Goal: Task Accomplishment & Management: Manage account settings

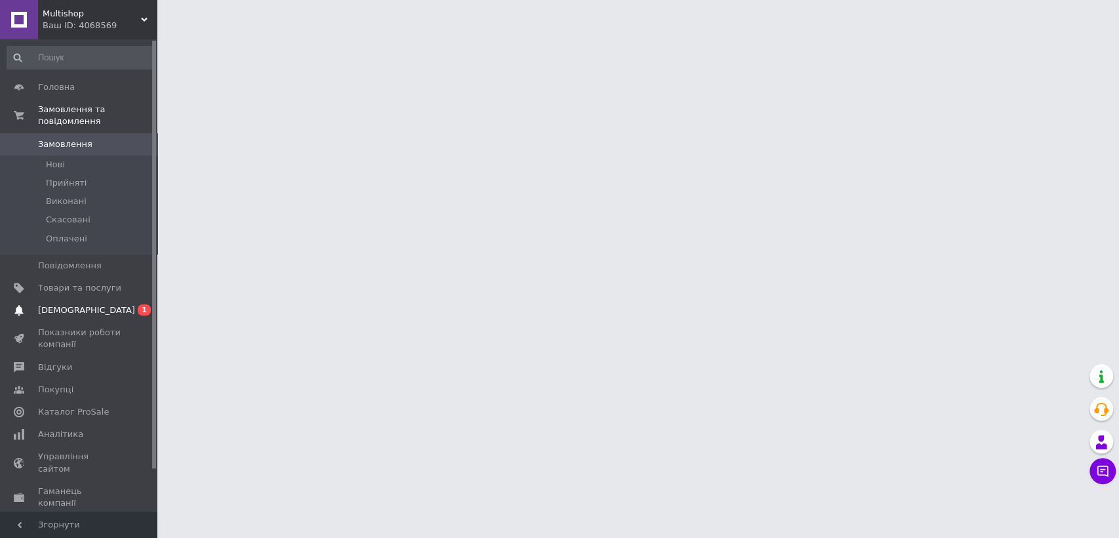
click at [84, 304] on span "[DEMOGRAPHIC_DATA]" at bounding box center [86, 310] width 97 height 12
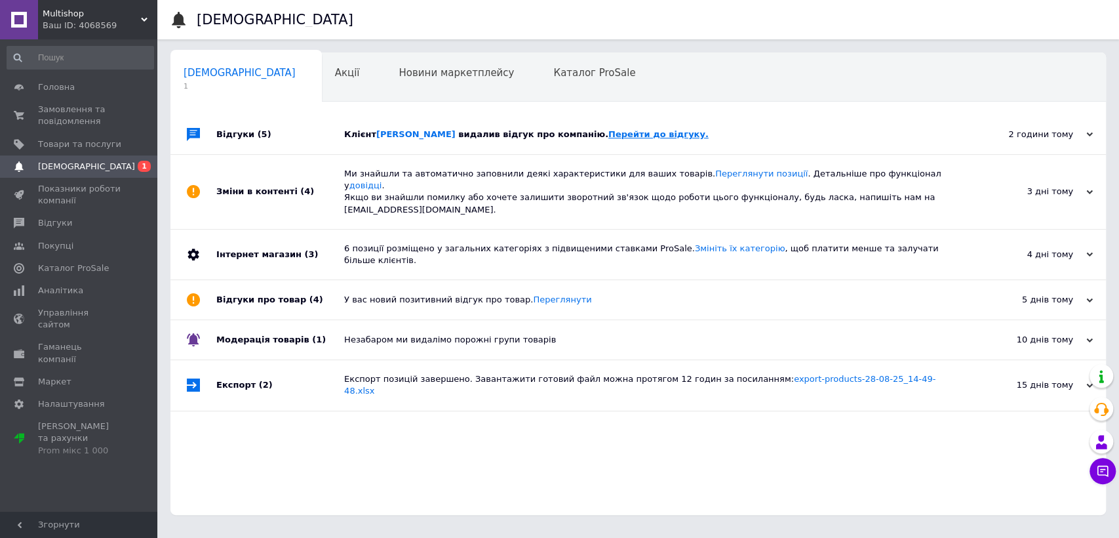
click at [624, 138] on link "Перейти до відгуку." at bounding box center [658, 134] width 100 height 10
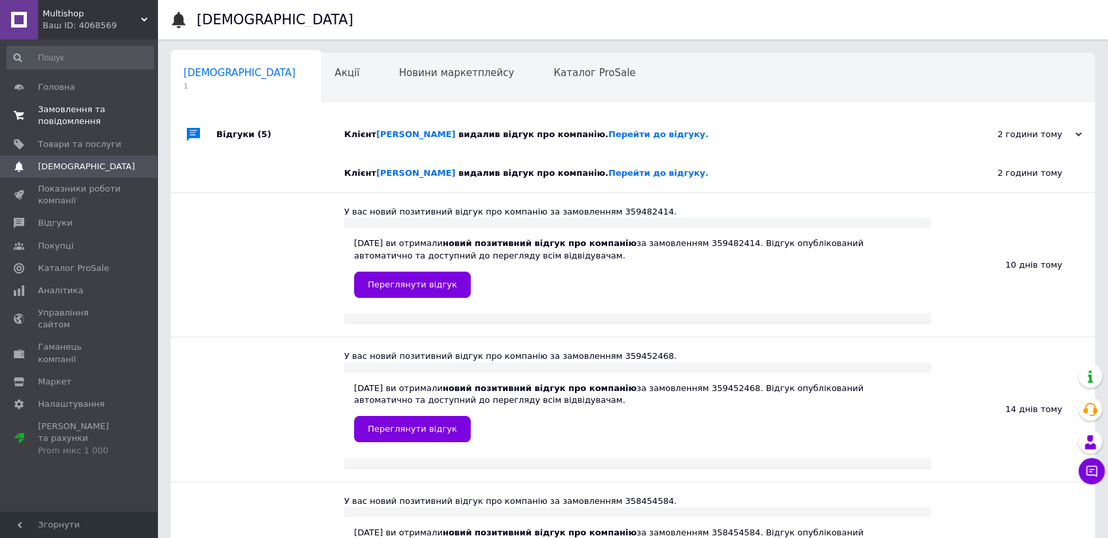
click at [49, 108] on span "Замовлення та повідомлення" at bounding box center [79, 116] width 83 height 24
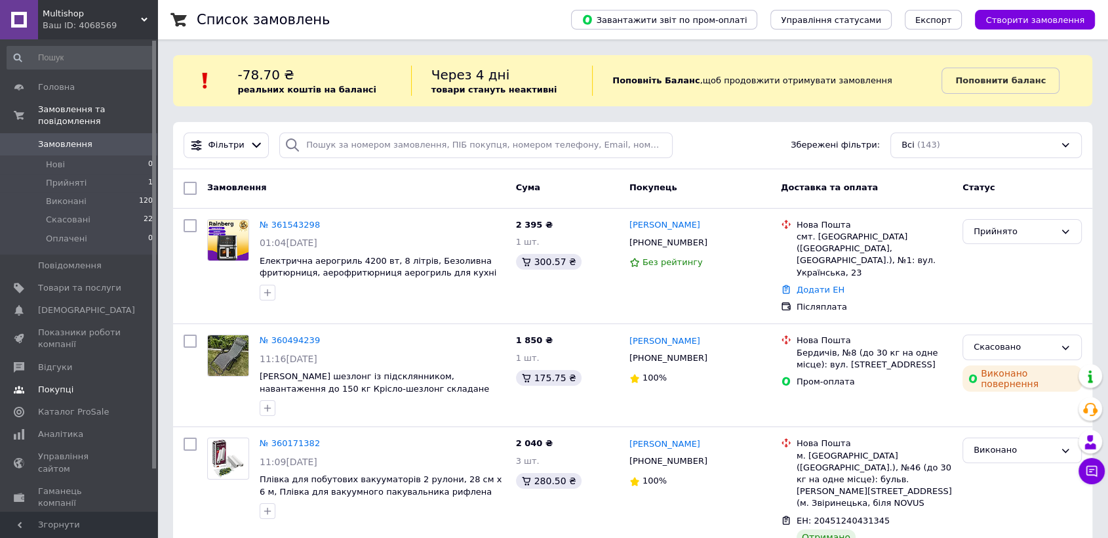
click at [64, 378] on link "Покупці" at bounding box center [80, 389] width 161 height 22
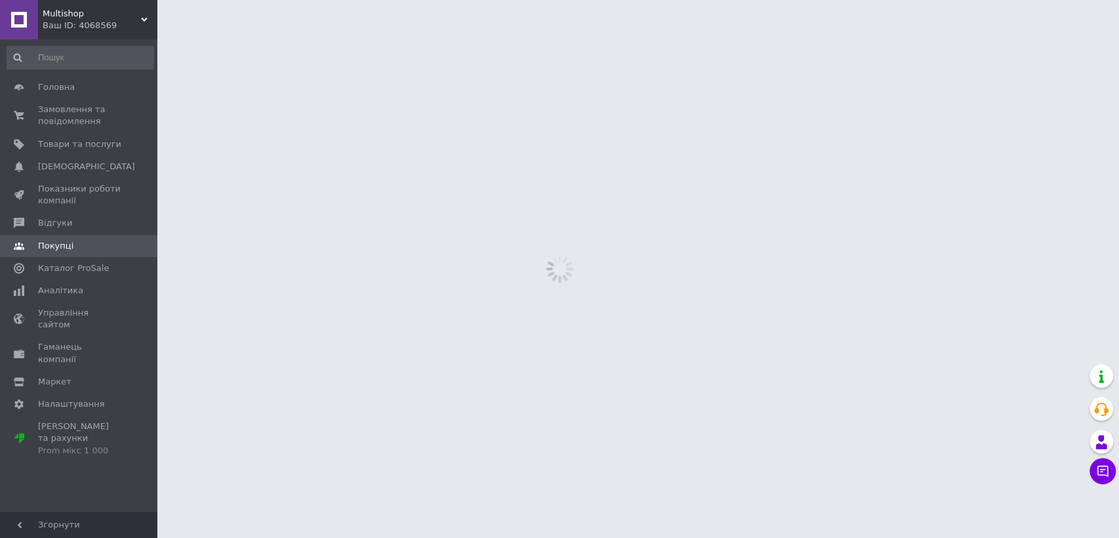
click at [51, 243] on span "Покупці" at bounding box center [55, 246] width 35 height 12
click at [50, 217] on span "Відгуки" at bounding box center [55, 223] width 34 height 12
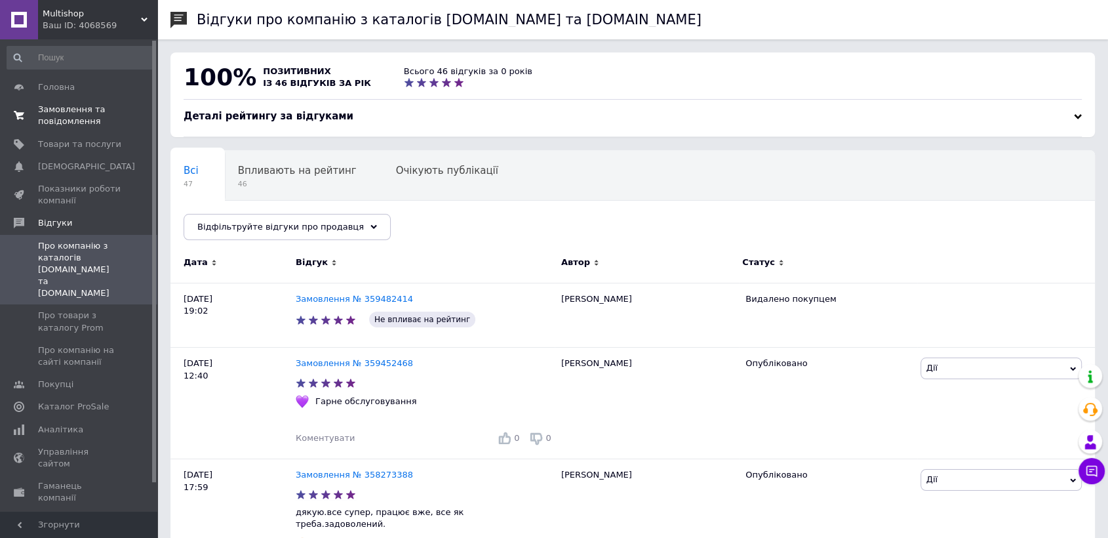
click at [40, 106] on span "Замовлення та повідомлення" at bounding box center [79, 116] width 83 height 24
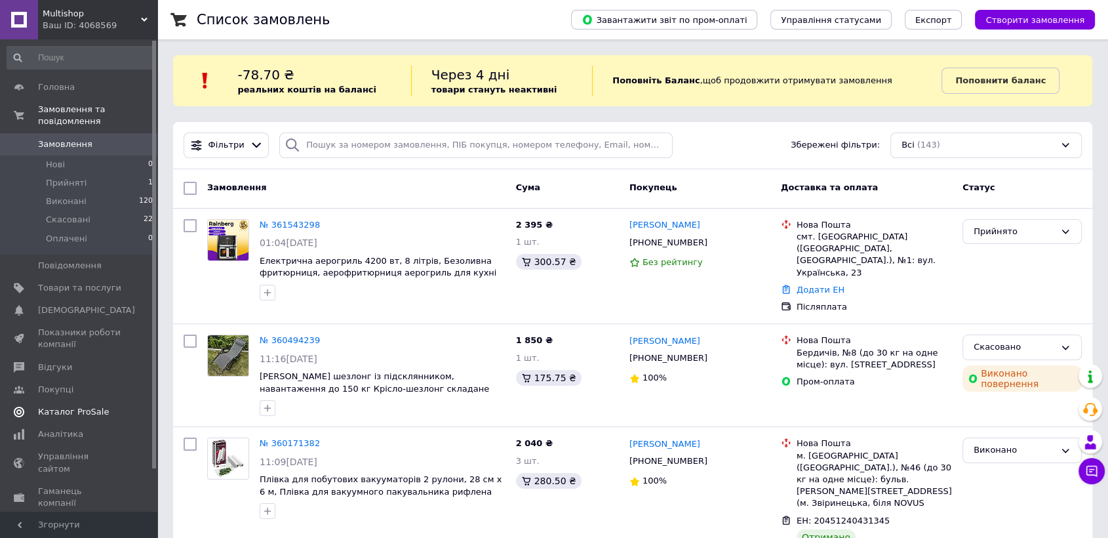
click at [81, 406] on span "Каталог ProSale" at bounding box center [73, 412] width 71 height 12
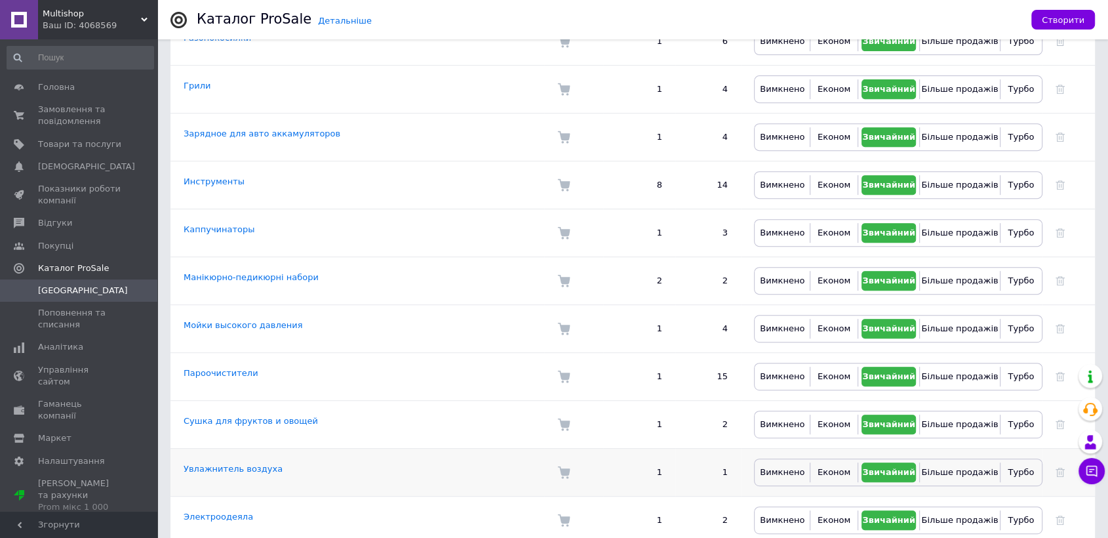
scroll to position [544, 0]
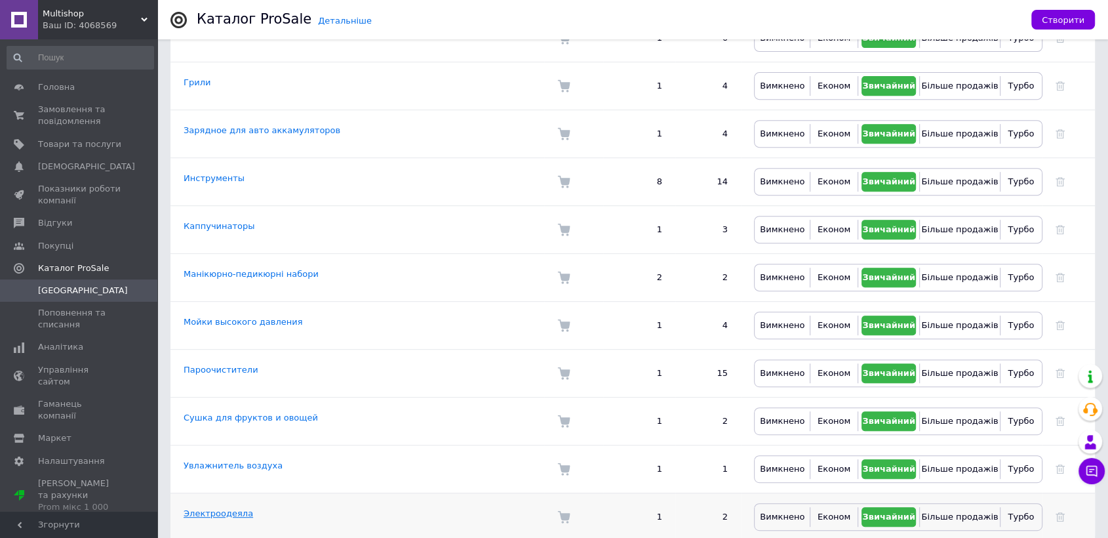
click at [229, 508] on link "Электроодеяла" at bounding box center [218, 513] width 69 height 10
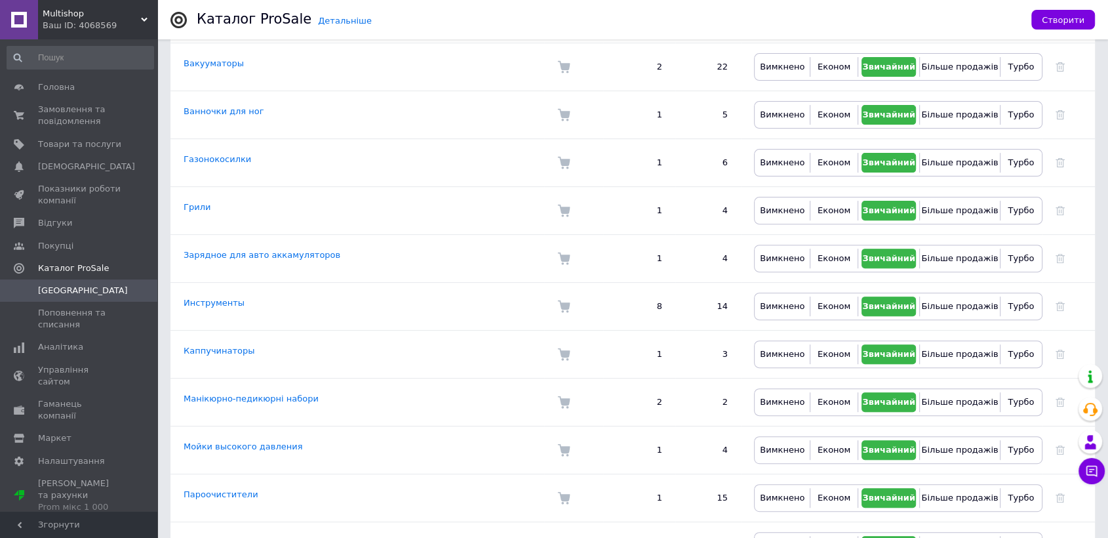
scroll to position [544, 0]
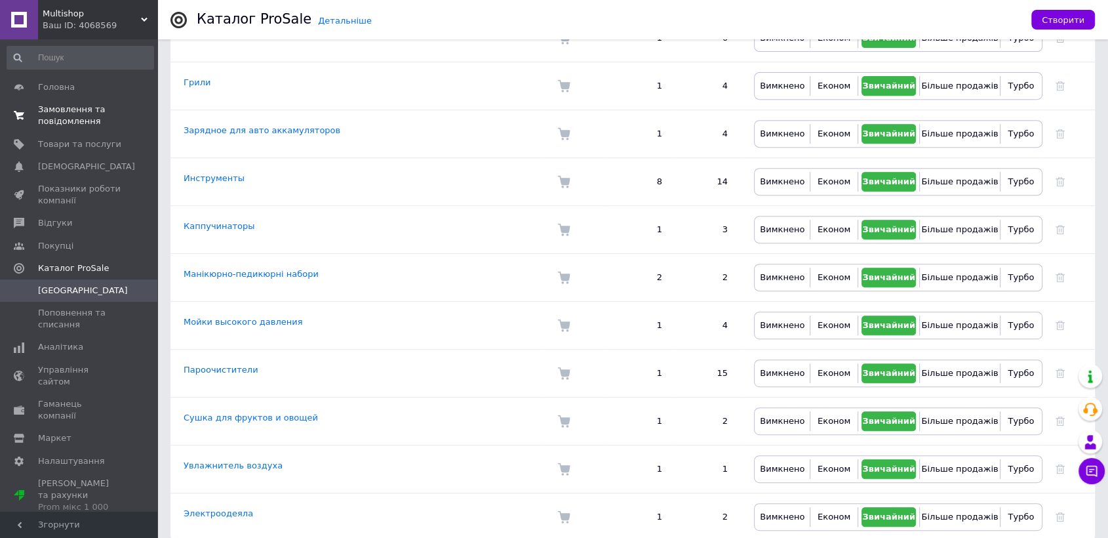
click at [52, 121] on span "Замовлення та повідомлення" at bounding box center [79, 116] width 83 height 24
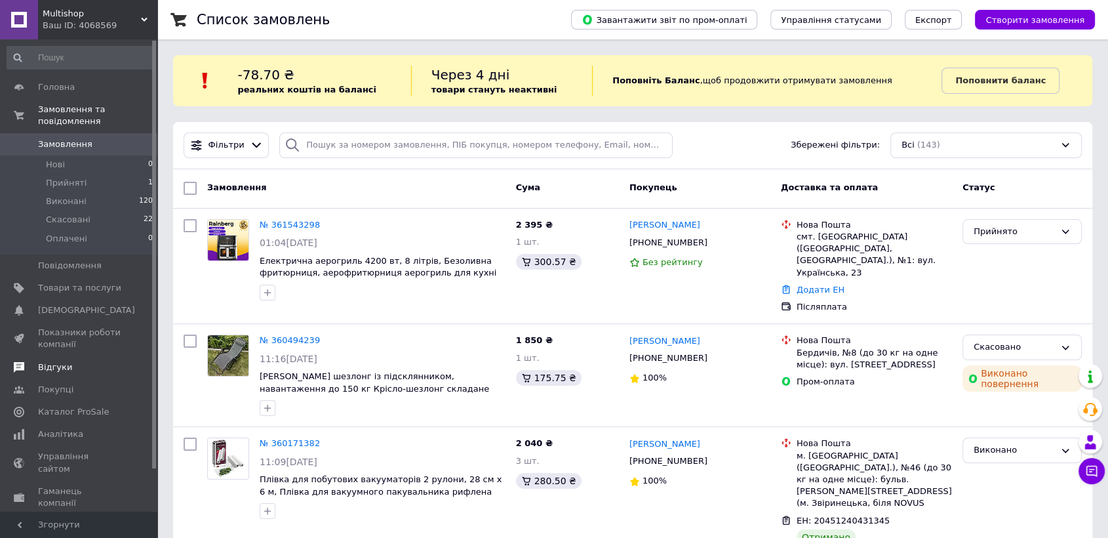
click at [69, 364] on link "Відгуки" at bounding box center [80, 367] width 161 height 22
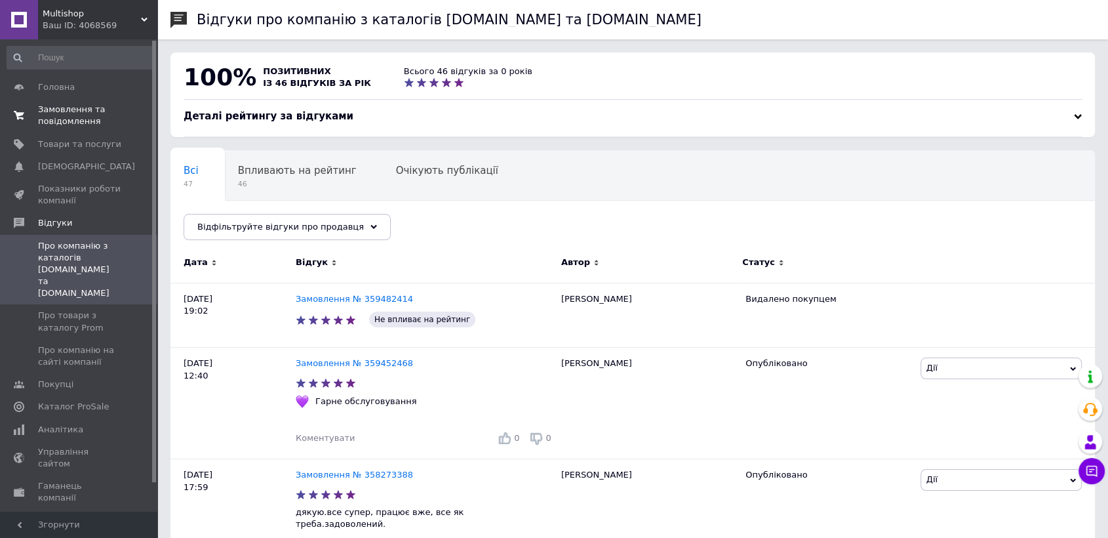
click at [39, 128] on link "Замовлення та повідомлення 0 0" at bounding box center [80, 115] width 161 height 34
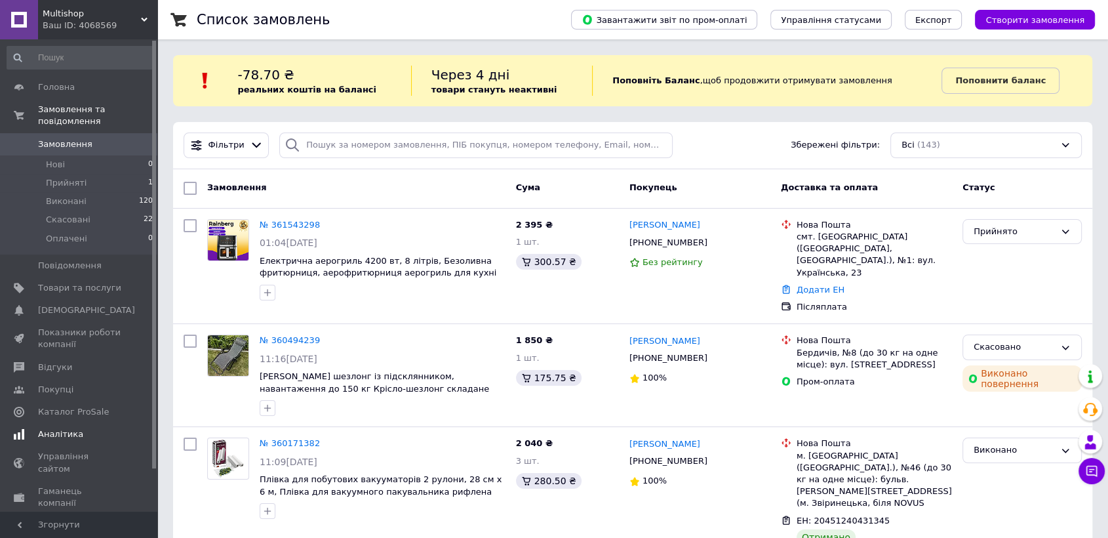
click at [54, 428] on span "Аналітика" at bounding box center [60, 434] width 45 height 12
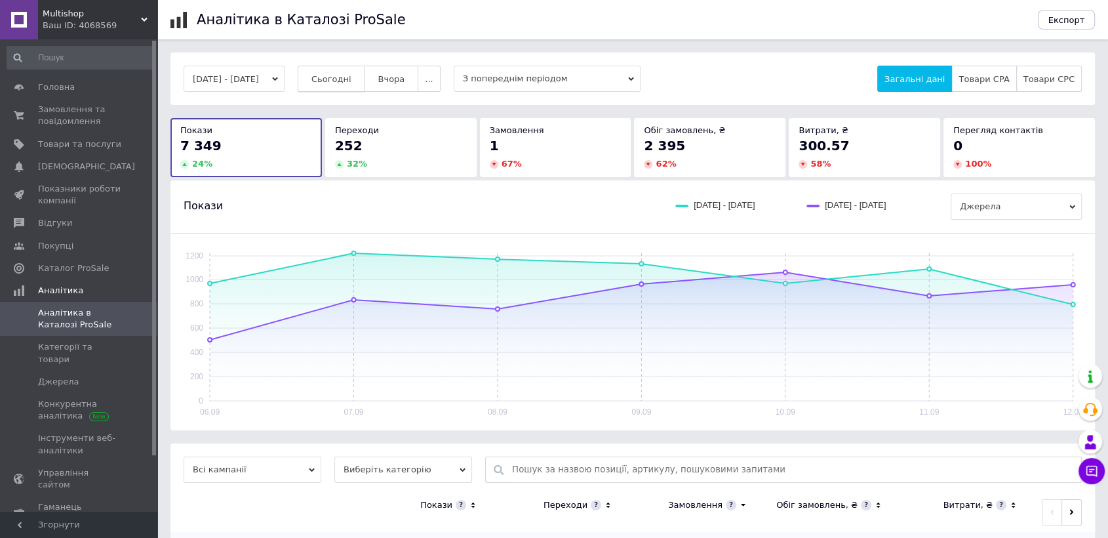
click at [363, 87] on button "Сьогодні" at bounding box center [332, 79] width 68 height 26
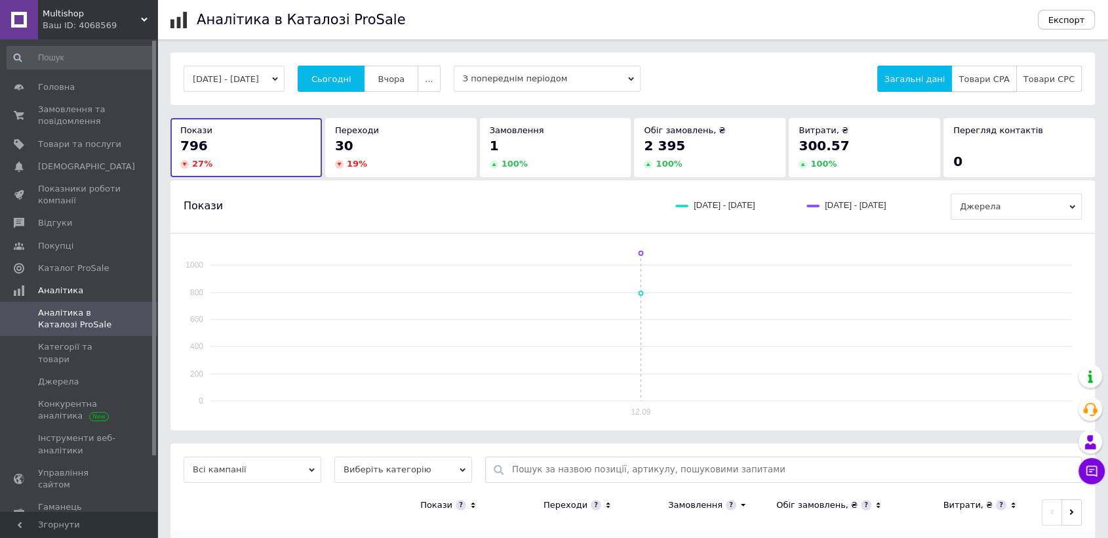
click at [989, 85] on button "Товари CPA" at bounding box center [983, 79] width 65 height 26
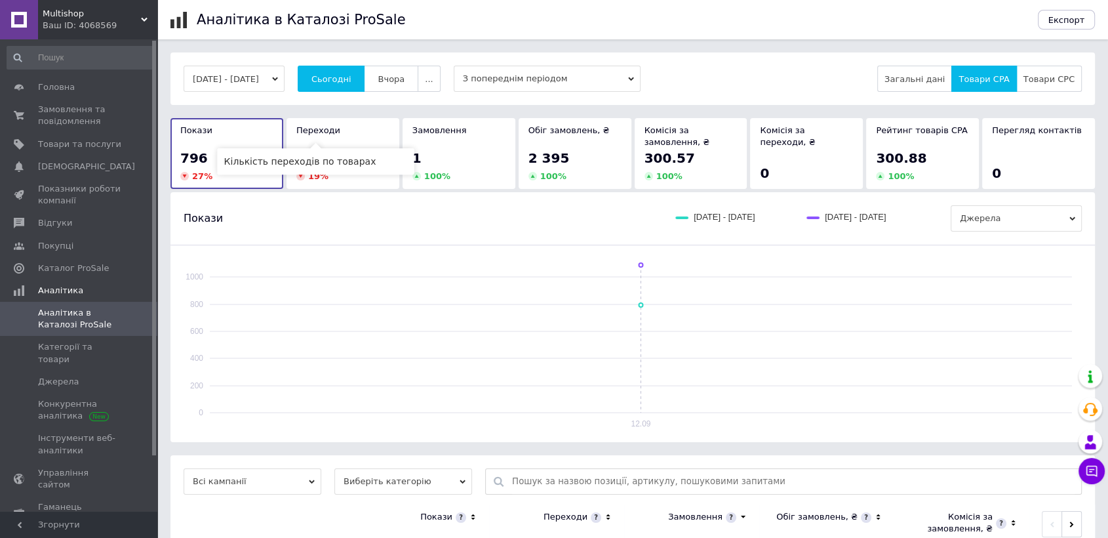
click at [327, 134] on span "Переходи" at bounding box center [318, 130] width 44 height 10
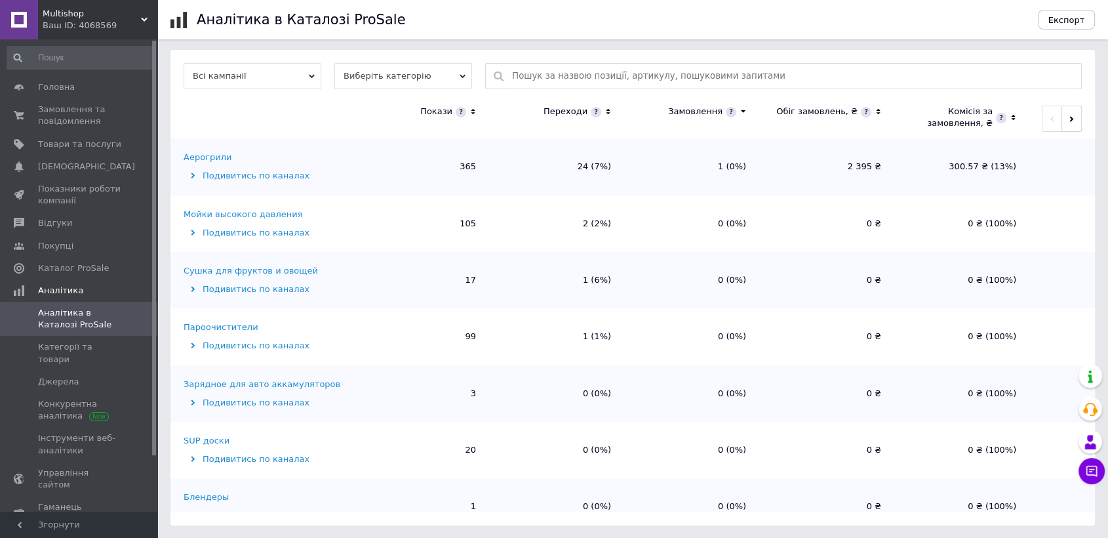
click at [260, 76] on span "Всі кампанії" at bounding box center [253, 76] width 138 height 26
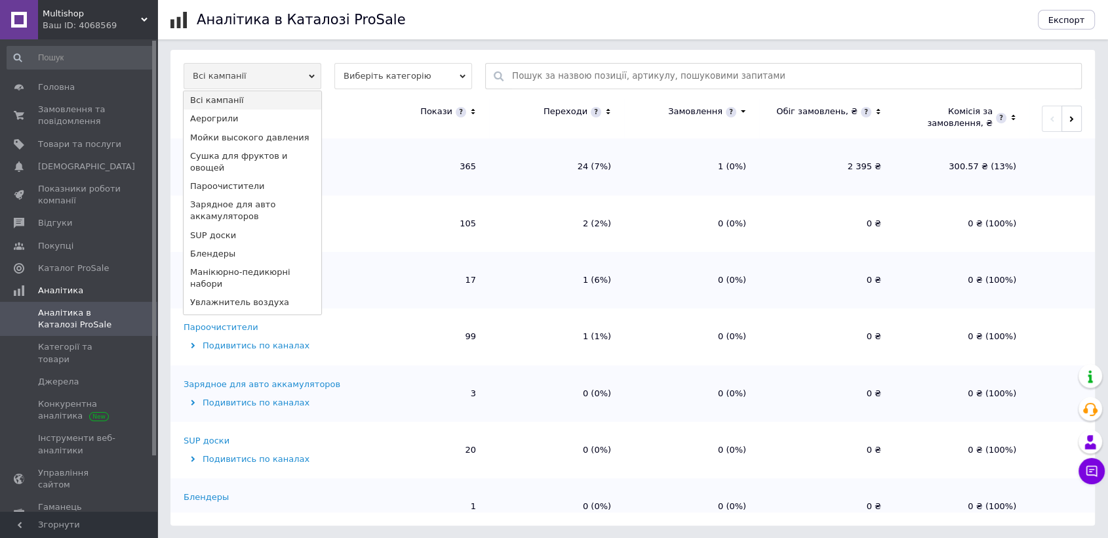
click at [383, 75] on span "Виберіть категорію" at bounding box center [403, 76] width 138 height 26
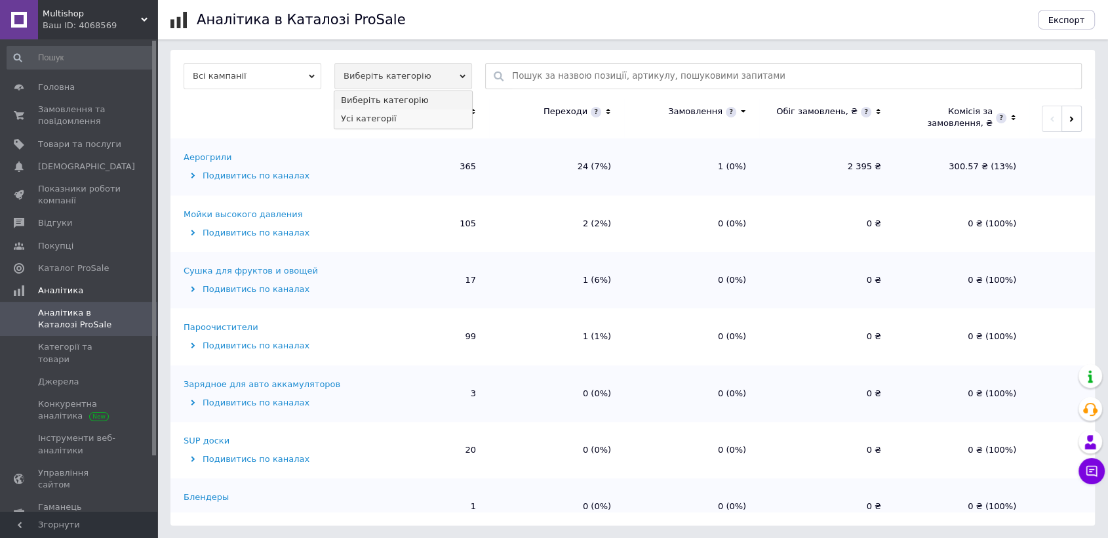
click at [388, 122] on li "Усі категорії" at bounding box center [403, 118] width 138 height 18
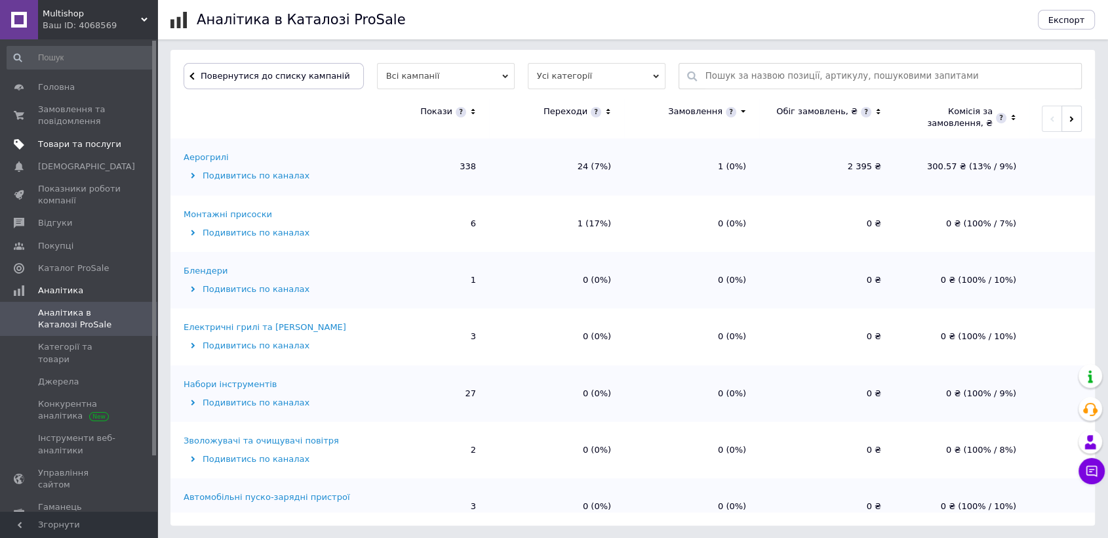
click at [89, 140] on span "Товари та послуги" at bounding box center [79, 144] width 83 height 12
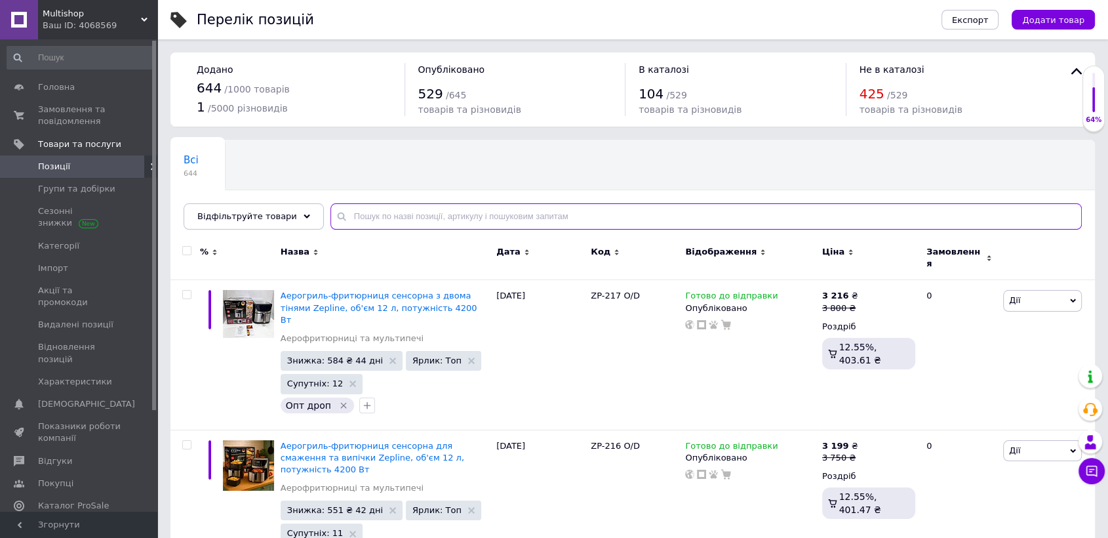
click at [483, 213] on input "text" at bounding box center [705, 216] width 751 height 26
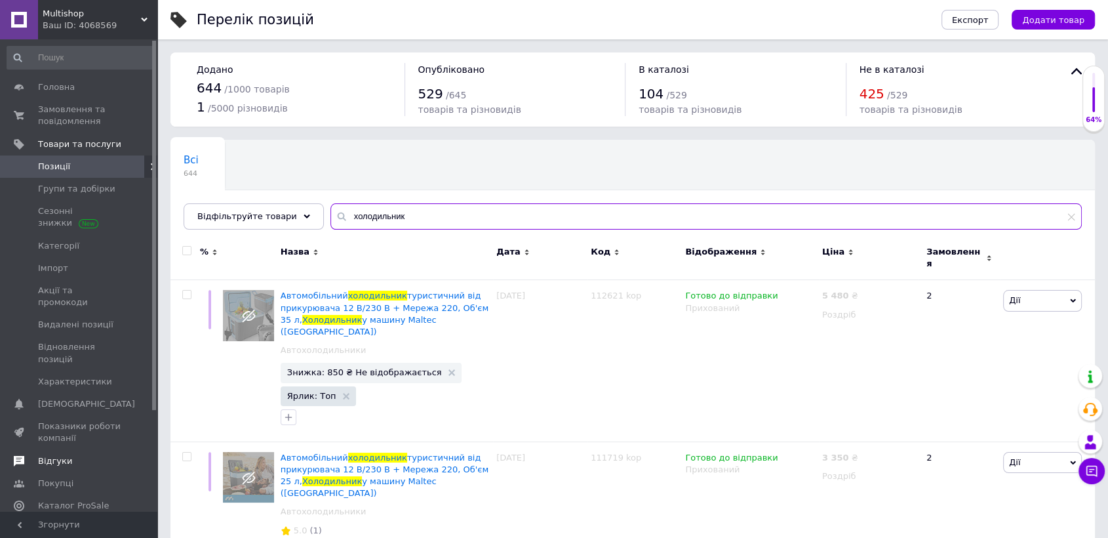
type input "холодильник"
click at [55, 455] on span "Відгуки" at bounding box center [55, 461] width 34 height 12
